Goal: Use online tool/utility: Utilize a website feature to perform a specific function

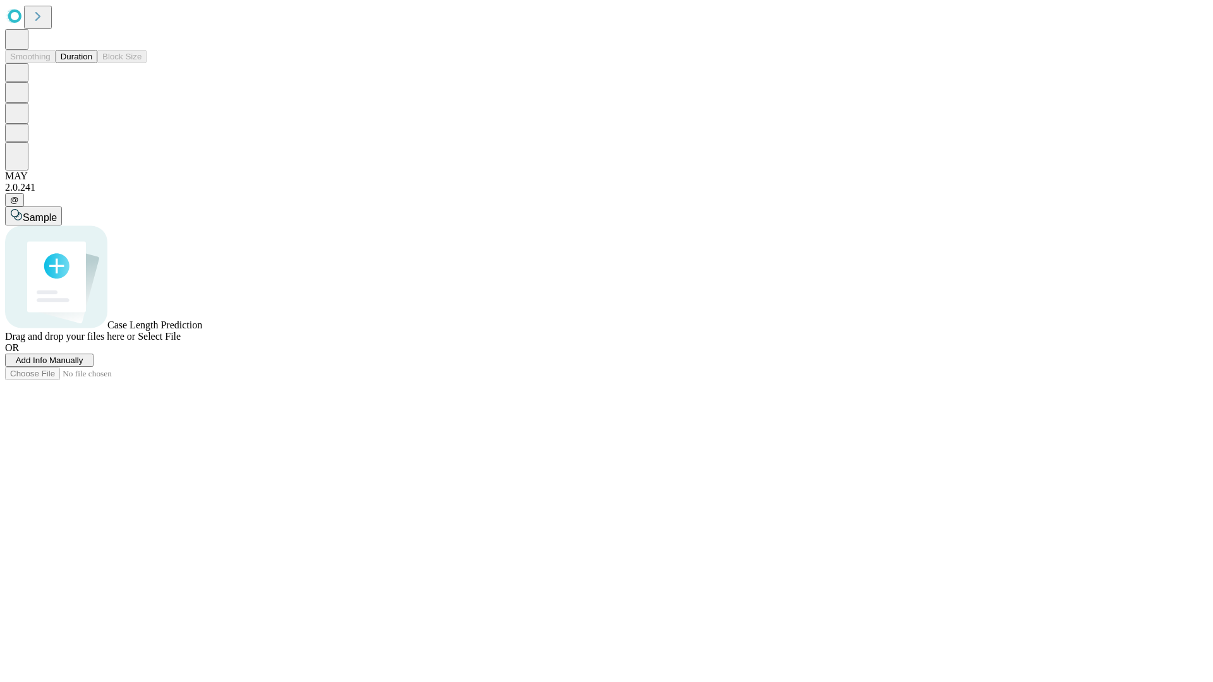
click at [92, 63] on button "Duration" at bounding box center [77, 56] width 42 height 13
click at [83, 365] on span "Add Info Manually" at bounding box center [50, 360] width 68 height 9
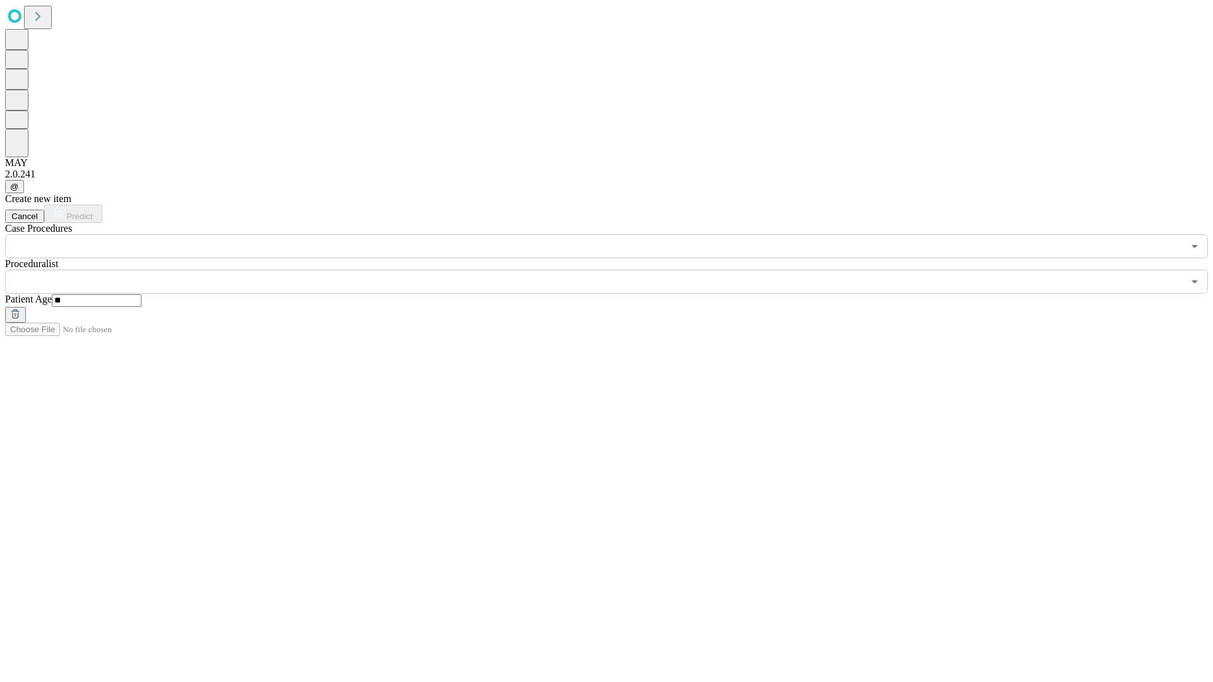
type input "**"
click at [615, 270] on input "text" at bounding box center [594, 282] width 1178 height 24
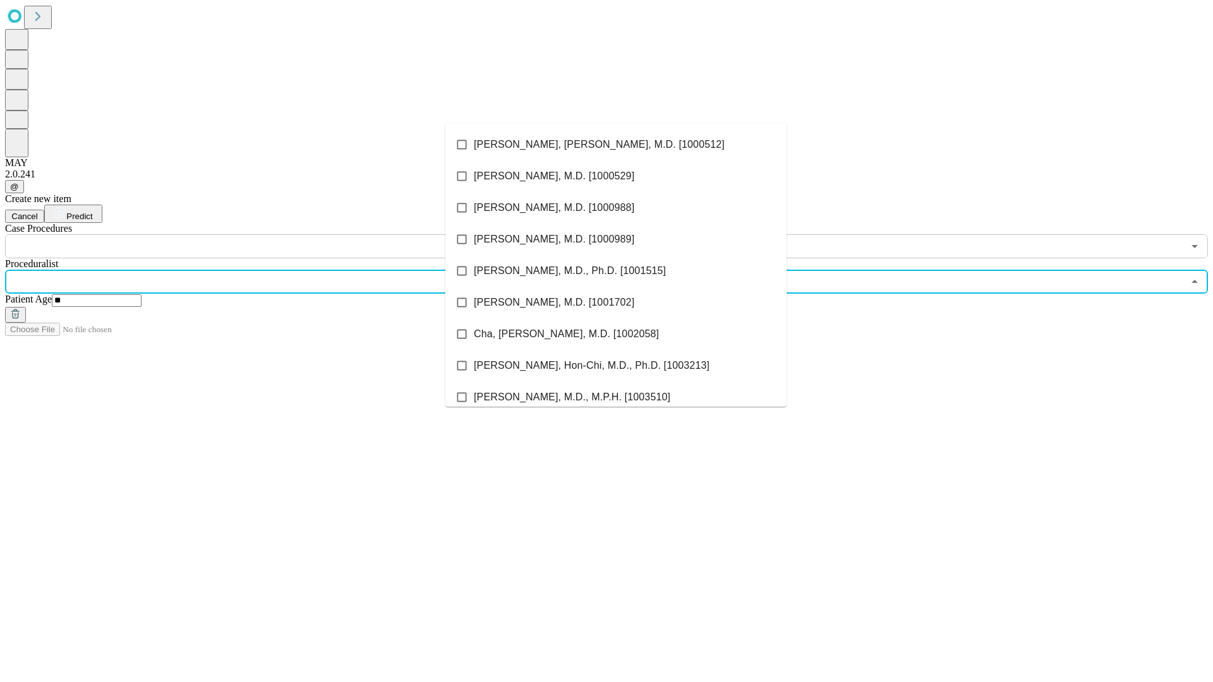
click at [616, 145] on li "[PERSON_NAME], [PERSON_NAME], M.D. [1000512]" at bounding box center [615, 145] width 341 height 32
click at [265, 234] on input "text" at bounding box center [594, 246] width 1178 height 24
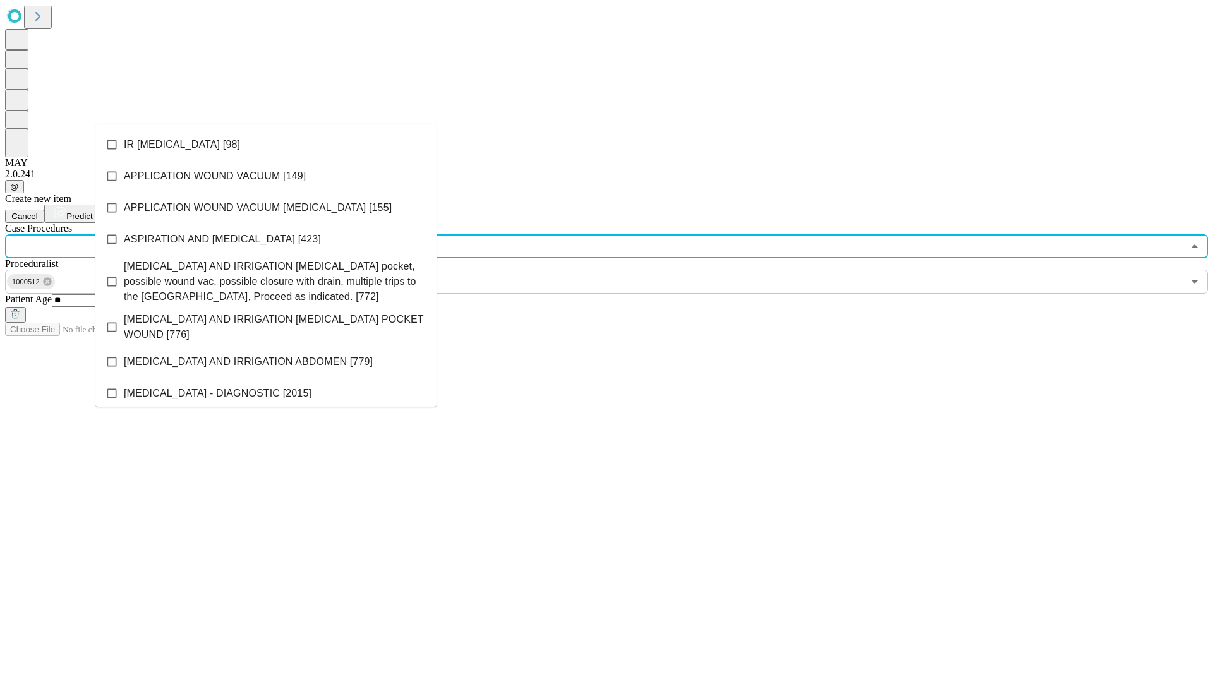
click at [266, 145] on li "IR [MEDICAL_DATA] [98]" at bounding box center [265, 145] width 341 height 32
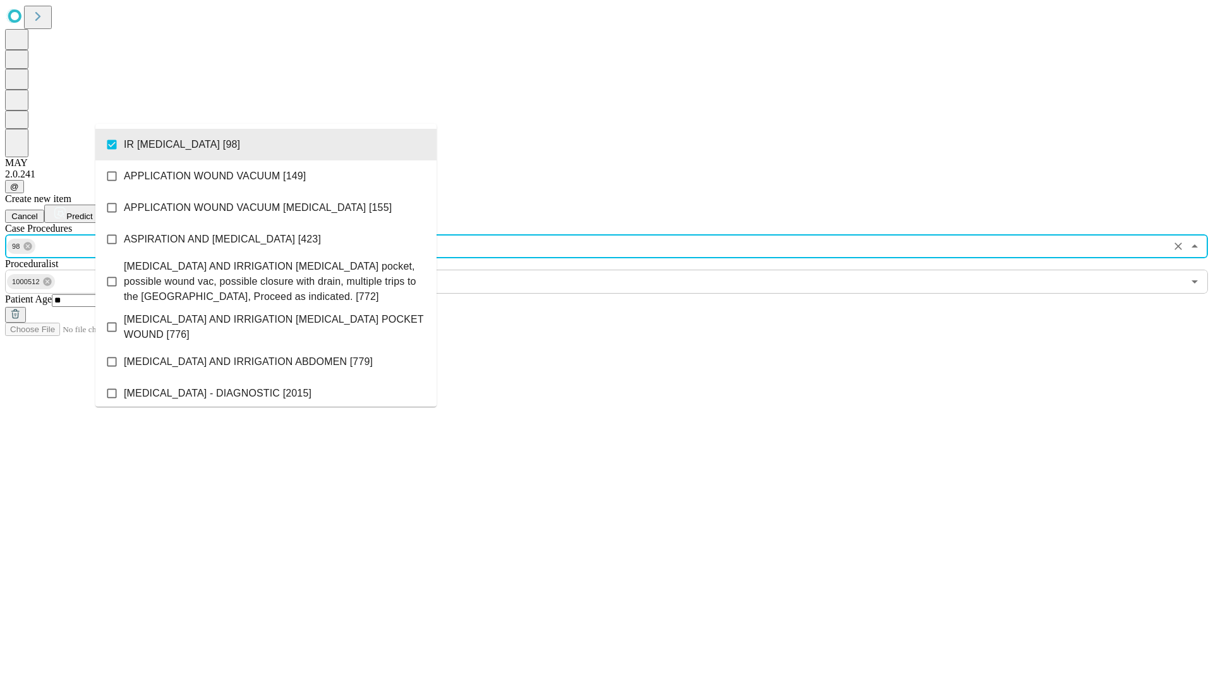
click at [92, 212] on span "Predict" at bounding box center [79, 216] width 26 height 9
